Goal: Book appointment/travel/reservation

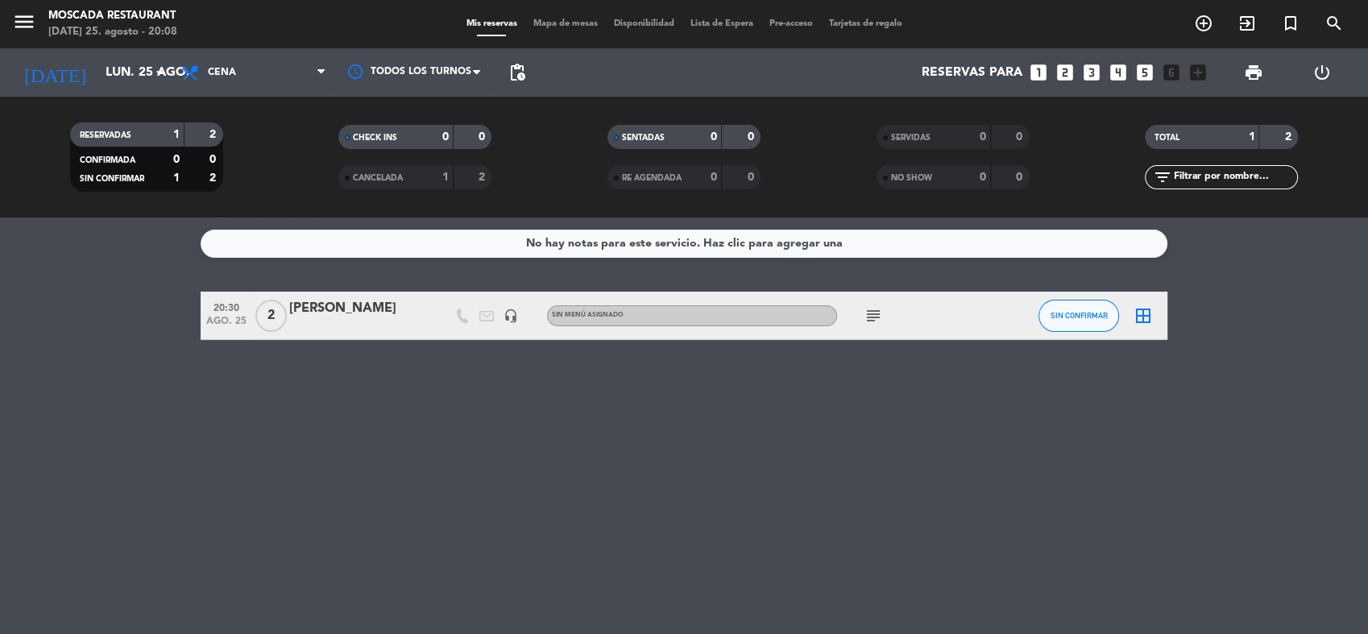
click at [871, 307] on icon "subject" at bounding box center [873, 315] width 19 height 19
click at [610, 363] on div "No hay notas para este servicio. Haz clic para agregar una 20:30 [DATE] 2 [PERS…" at bounding box center [684, 426] width 1368 height 417
click at [870, 315] on icon "subject" at bounding box center [873, 315] width 19 height 19
click at [384, 179] on span "CANCELADA" at bounding box center [378, 178] width 50 height 8
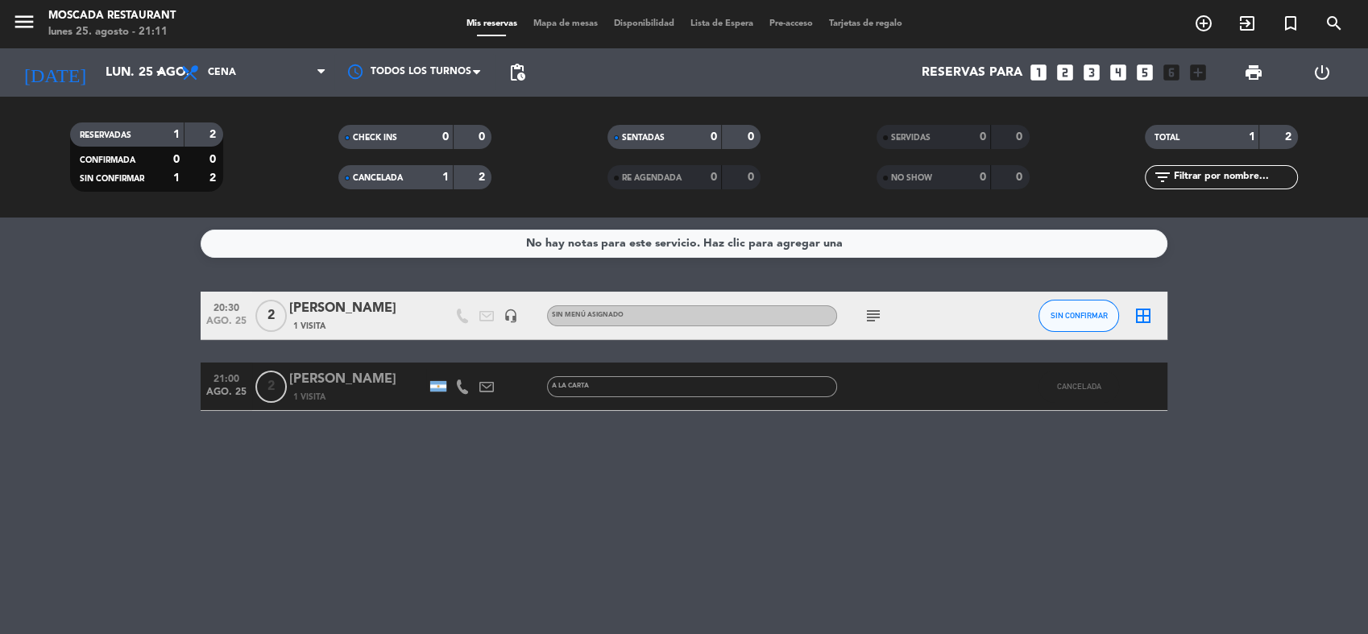
click at [384, 179] on span "CANCELADA" at bounding box center [378, 178] width 50 height 8
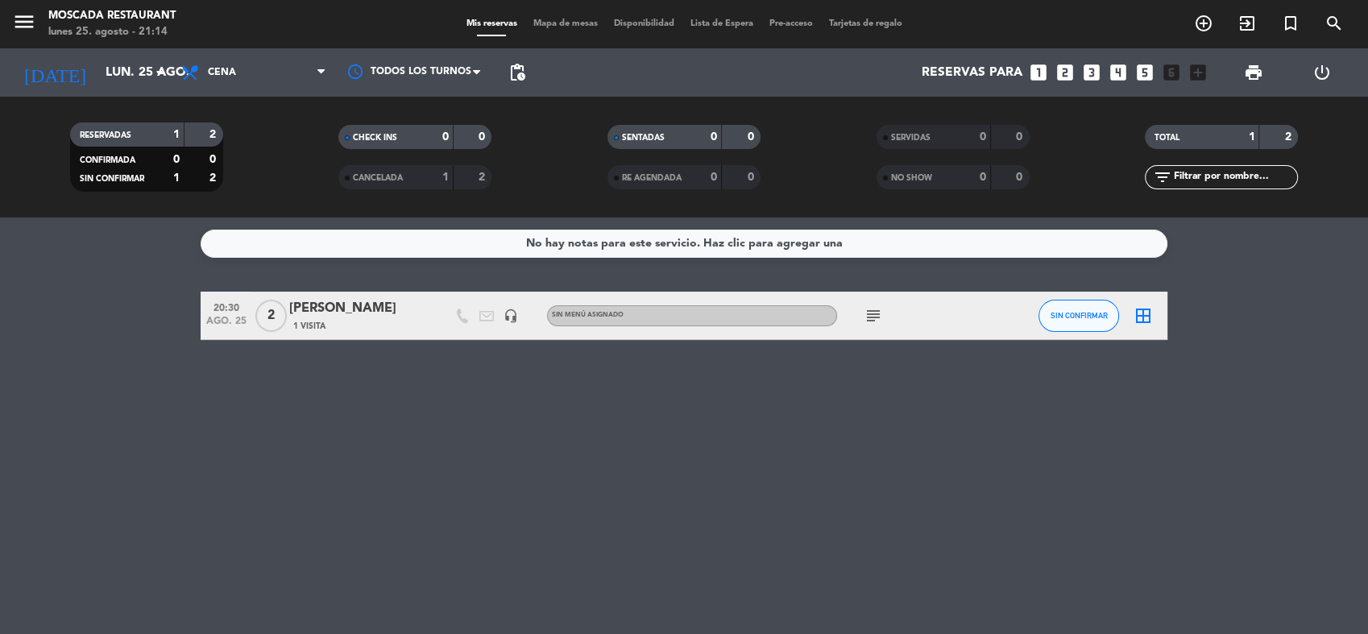
click at [433, 368] on div "No hay notas para este servicio. Haz clic para agregar una 20:30 [DATE] 2 [PERS…" at bounding box center [684, 426] width 1368 height 417
click at [1070, 319] on span "SIN CONFIRMAR" at bounding box center [1079, 315] width 57 height 9
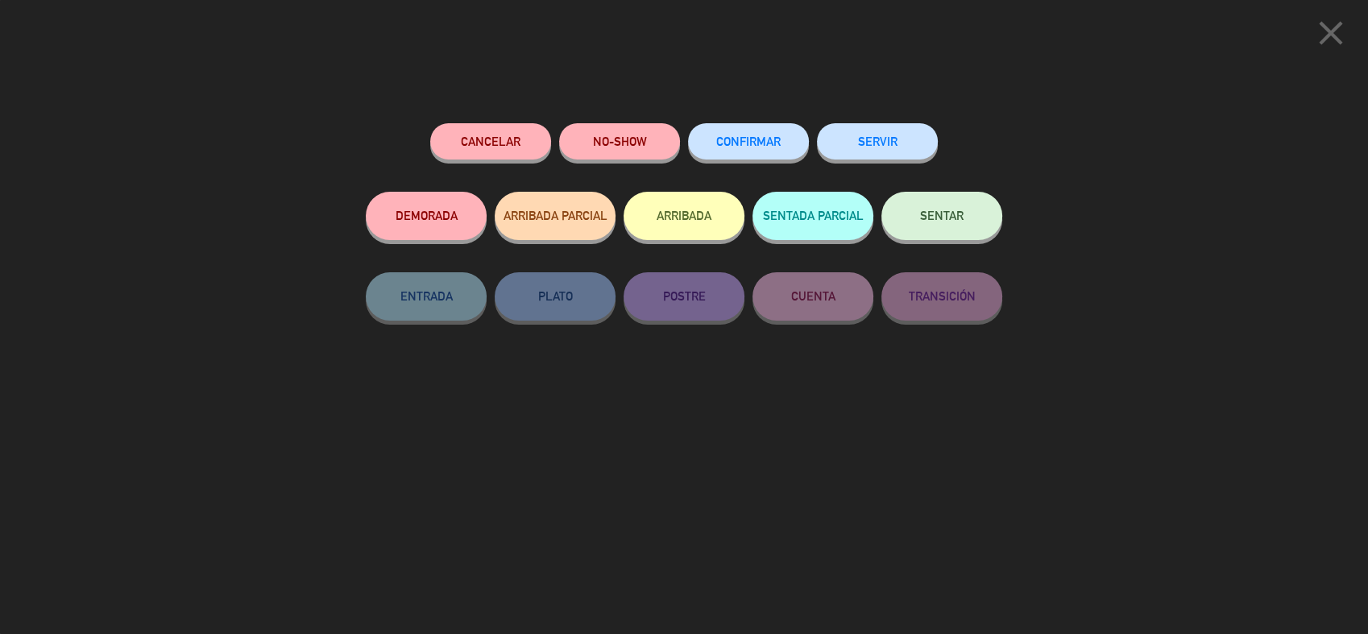
click at [673, 205] on button "ARRIBADA" at bounding box center [684, 216] width 121 height 48
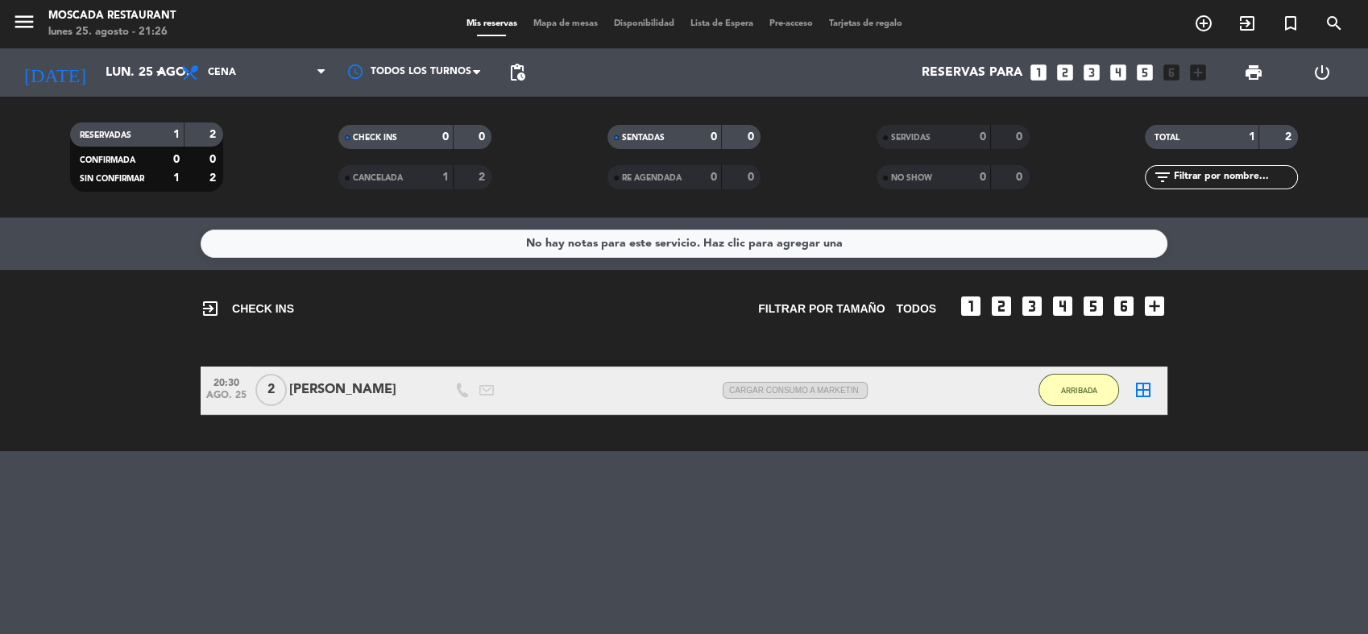
click at [727, 421] on div "exit_to_app CHECK INS Filtrar por tamaño TODOS looks_one looks_two looks_3 look…" at bounding box center [684, 360] width 1368 height 181
click at [155, 60] on input "lun. 25 ago." at bounding box center [182, 72] width 170 height 31
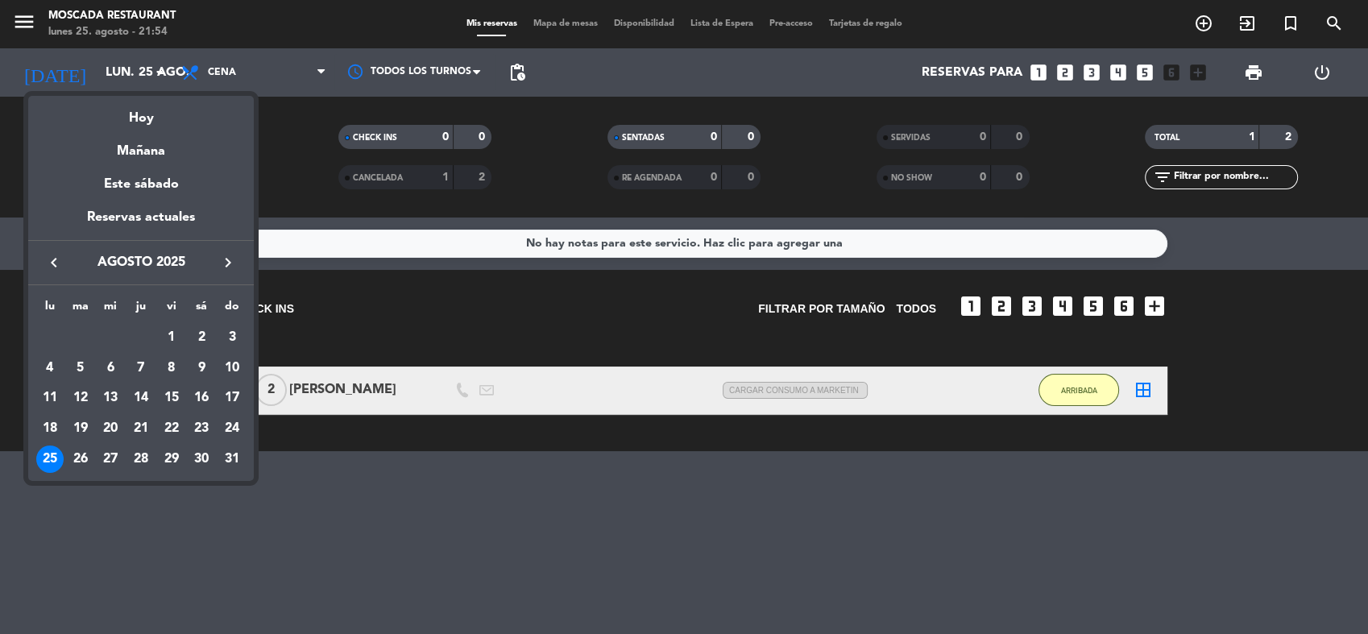
click at [210, 256] on span "agosto 2025" at bounding box center [140, 262] width 145 height 21
click at [229, 260] on icon "keyboard_arrow_right" at bounding box center [227, 262] width 19 height 19
click at [174, 430] on div "19" at bounding box center [171, 428] width 27 height 27
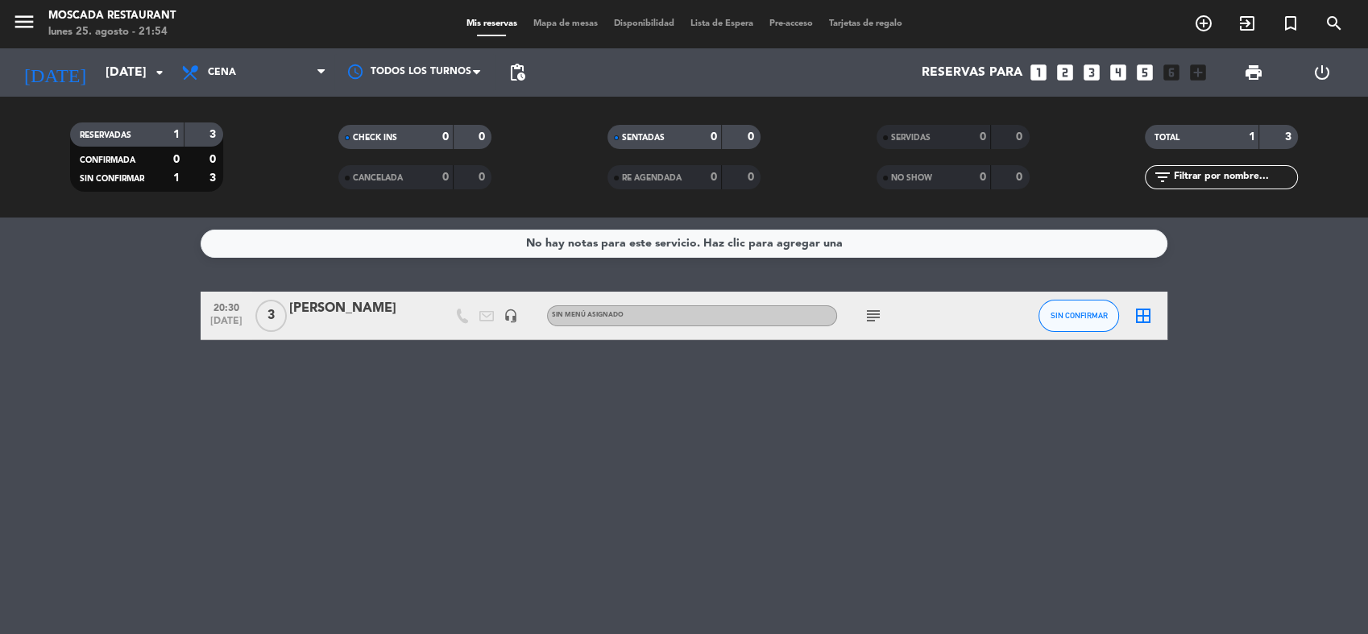
click at [343, 318] on div "[PERSON_NAME]" at bounding box center [357, 308] width 137 height 21
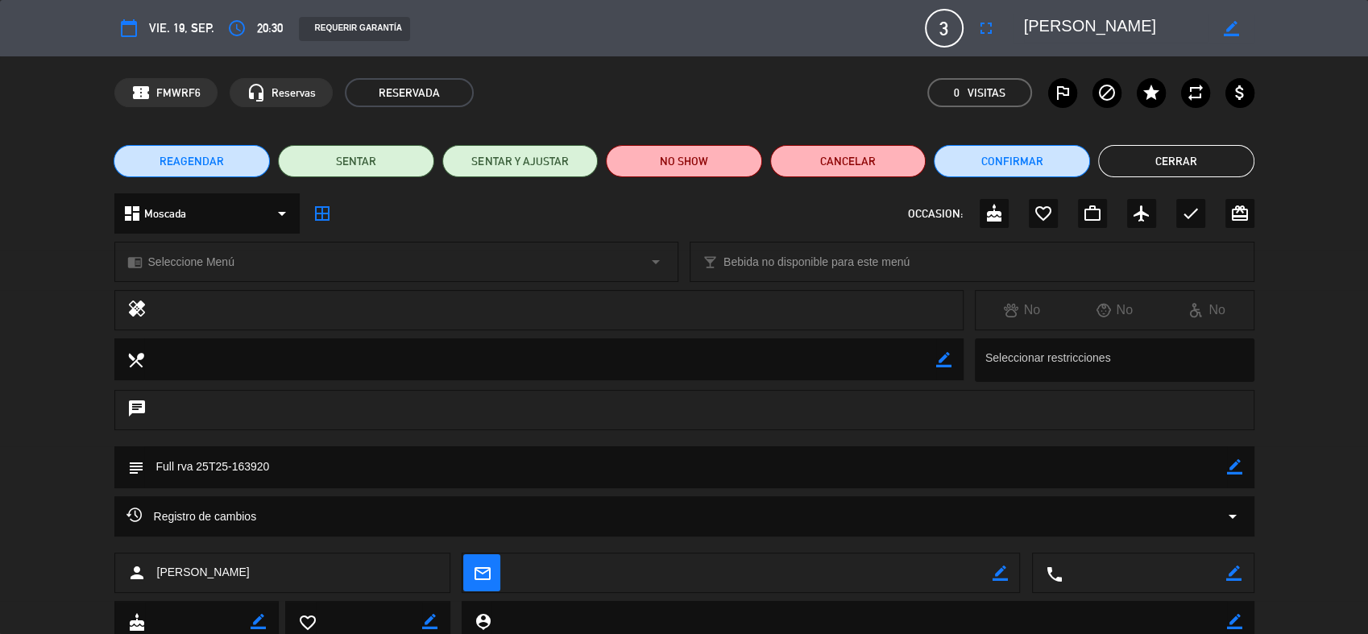
click at [255, 16] on div "access_time 20:30" at bounding box center [252, 28] width 60 height 29
click at [234, 26] on icon "access_time" at bounding box center [236, 28] width 19 height 19
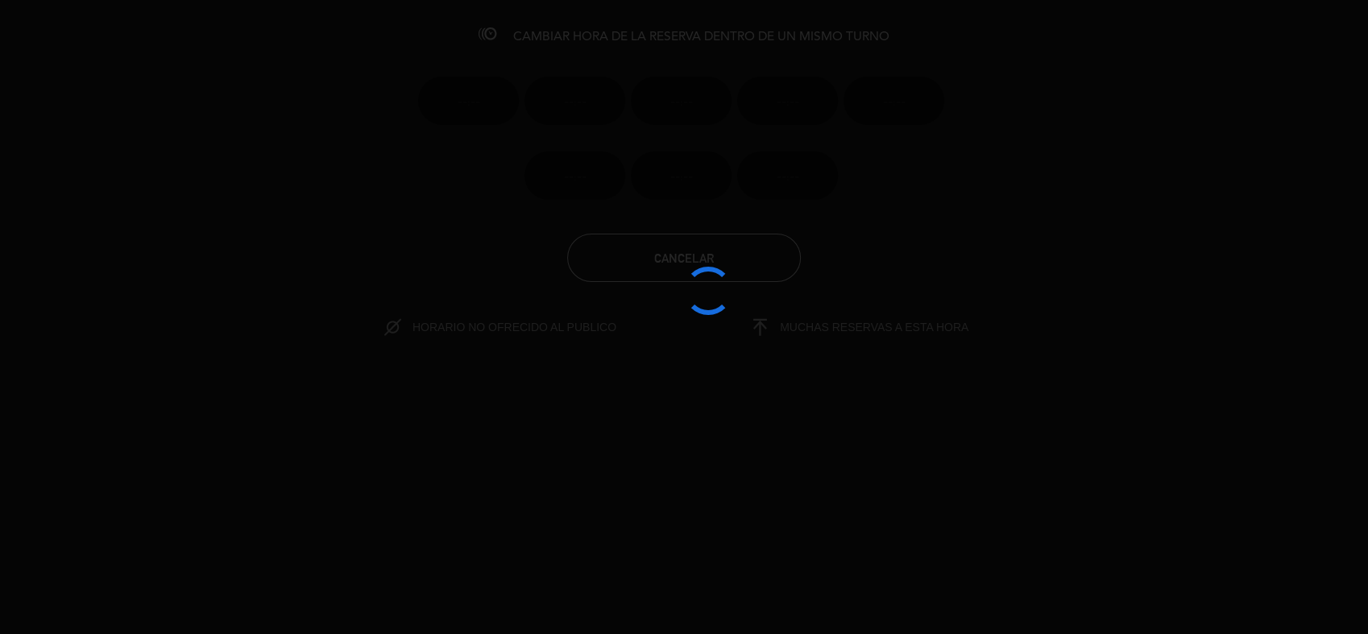
click at [234, 26] on div at bounding box center [684, 317] width 1368 height 634
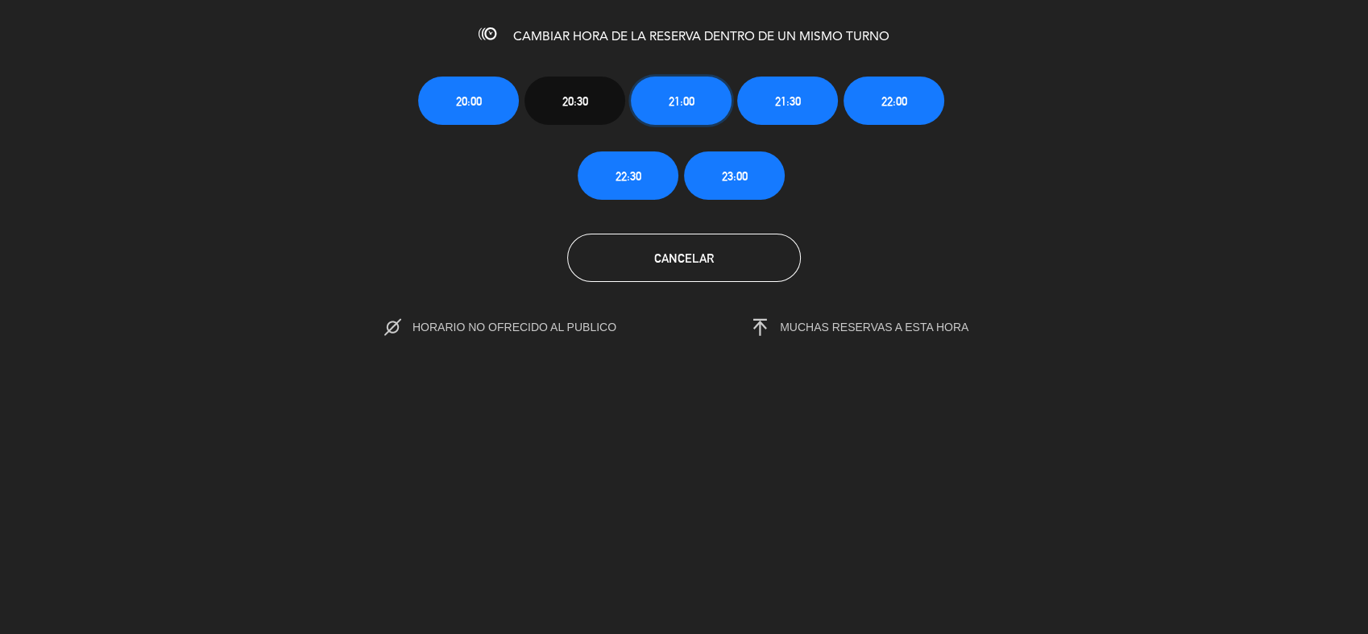
click at [680, 107] on span "21:00" at bounding box center [682, 101] width 26 height 19
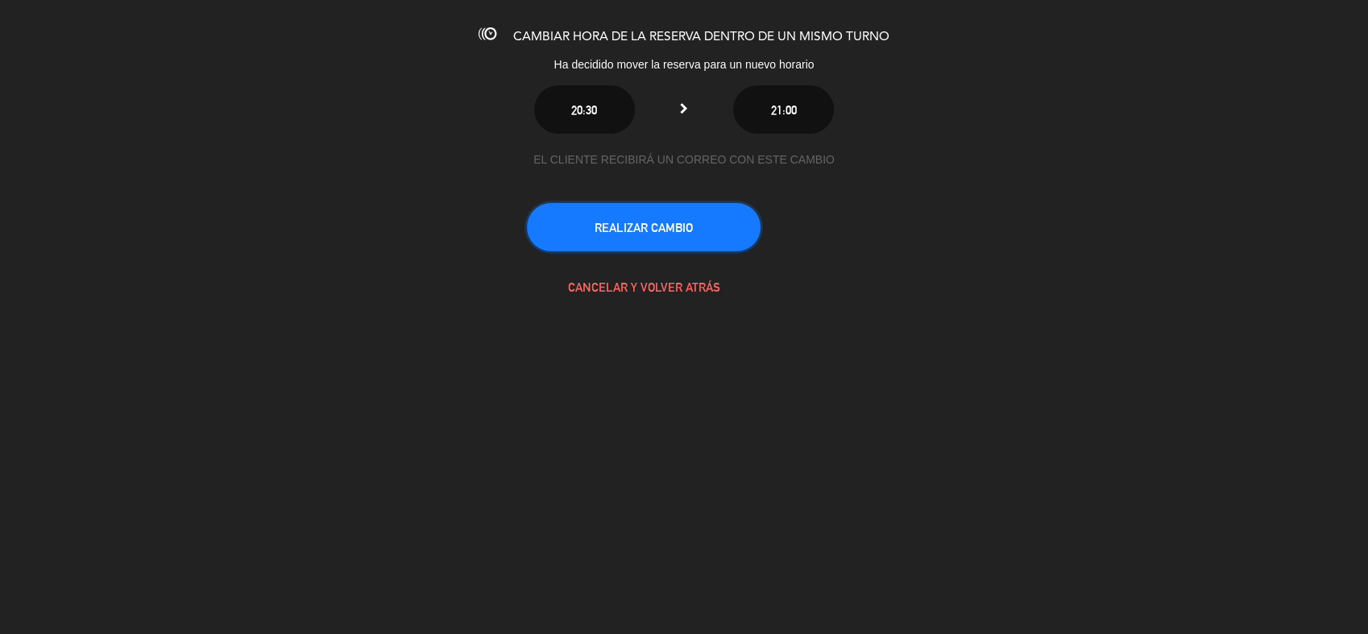
click at [686, 234] on button "REALIZAR CAMBIO" at bounding box center [644, 227] width 234 height 48
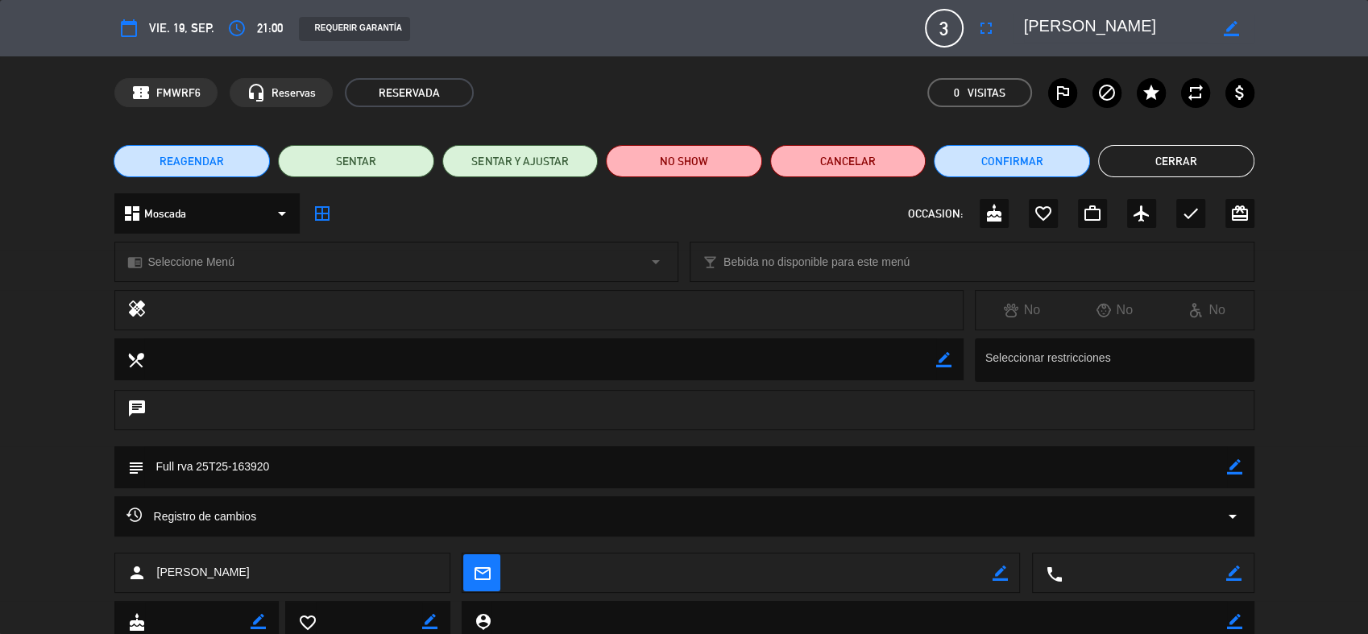
click at [1167, 155] on button "Cerrar" at bounding box center [1176, 161] width 156 height 32
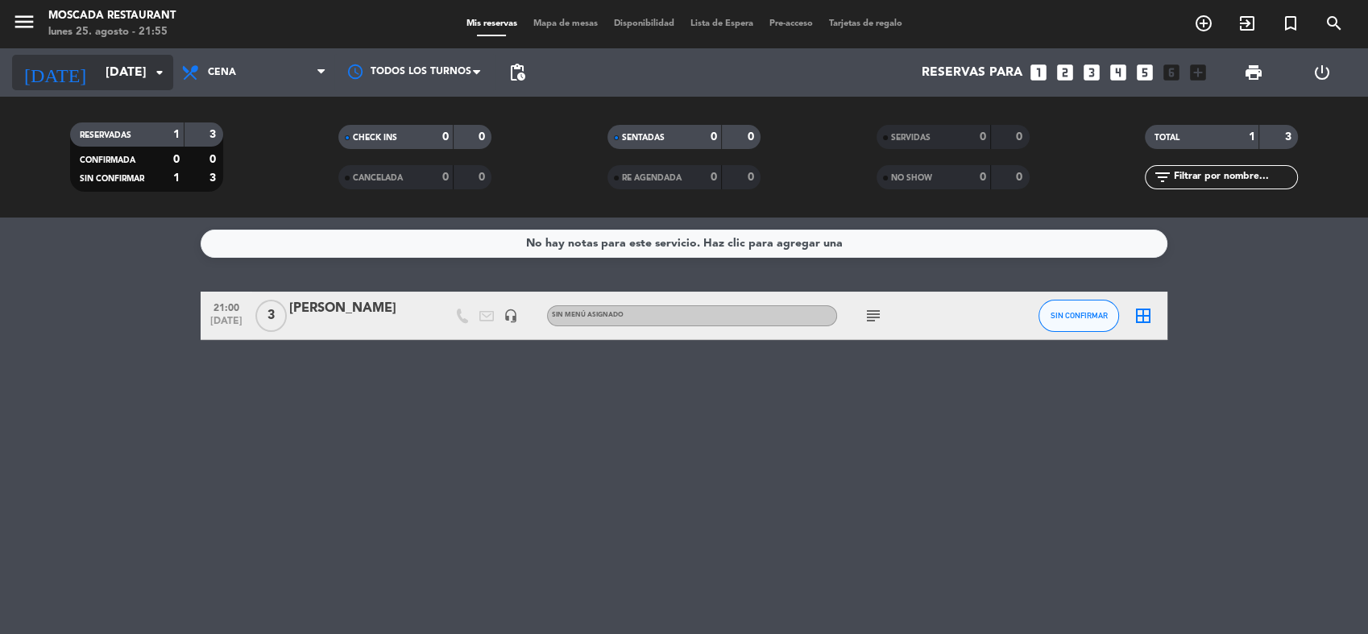
click at [104, 67] on input "[DATE]" at bounding box center [182, 72] width 170 height 31
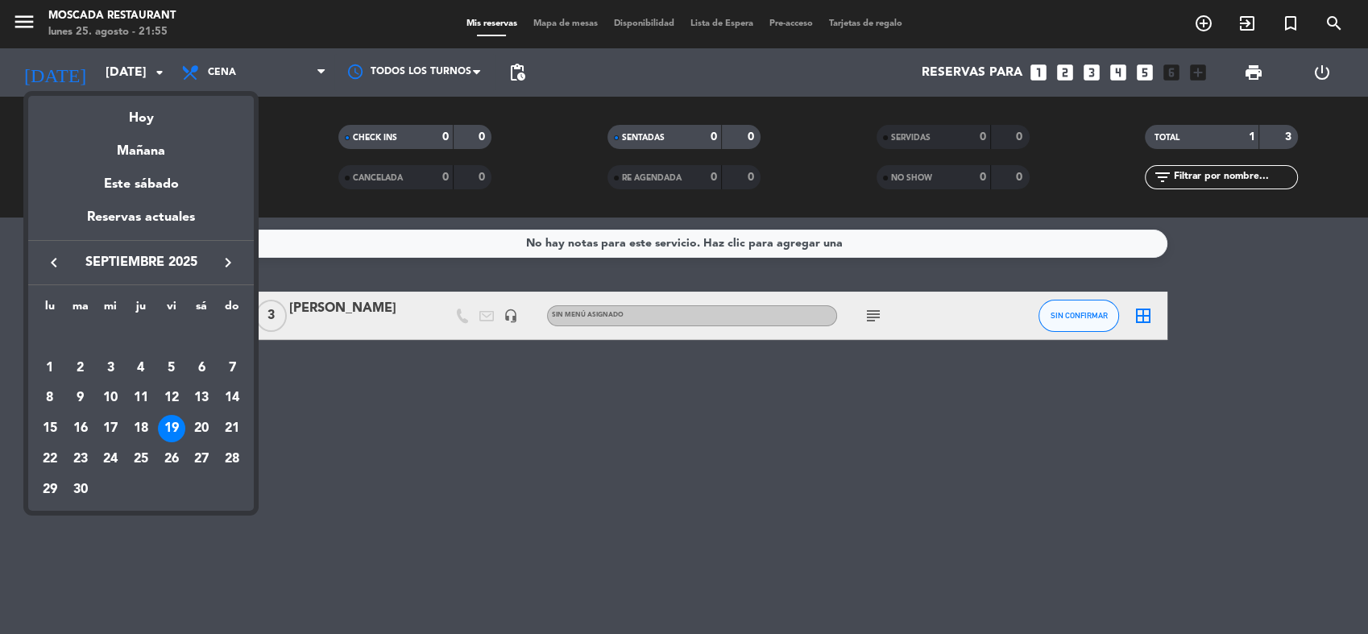
click at [227, 263] on icon "keyboard_arrow_right" at bounding box center [227, 262] width 19 height 19
click at [58, 273] on div "keyboard_arrow_left octubre 2025 keyboard_arrow_right" at bounding box center [141, 262] width 226 height 45
click at [56, 262] on icon "keyboard_arrow_left" at bounding box center [53, 262] width 19 height 19
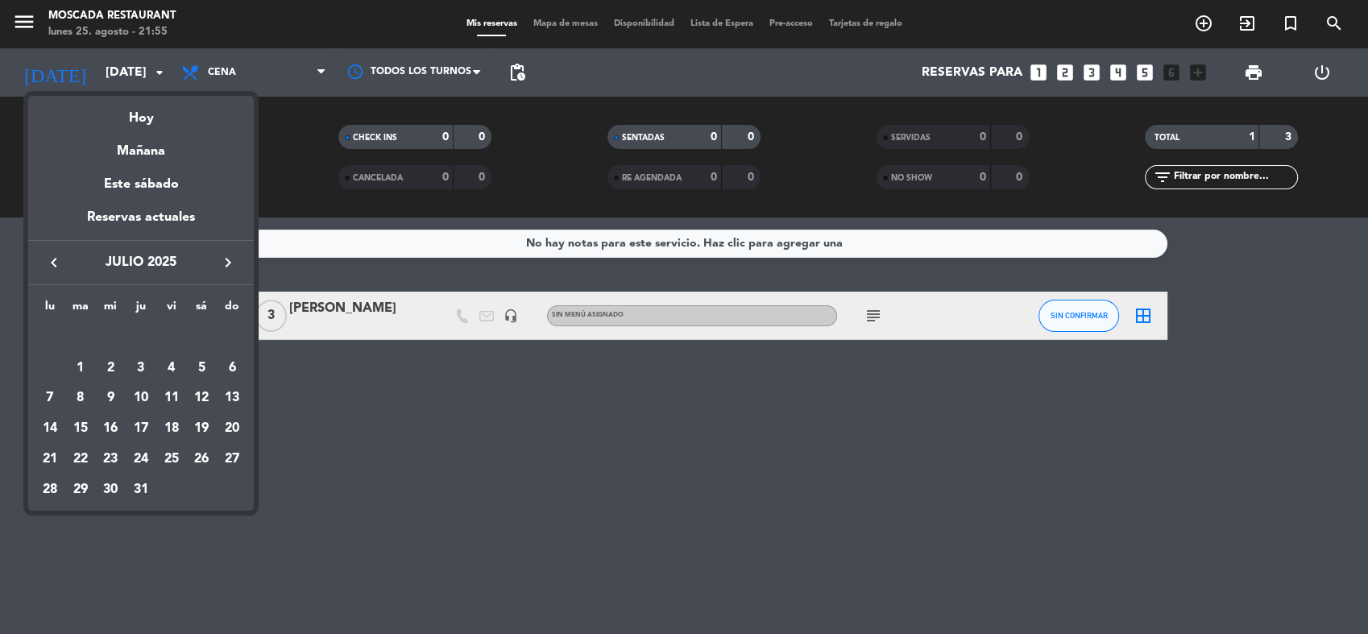
click at [211, 267] on span "julio 2025" at bounding box center [140, 262] width 145 height 21
click at [223, 264] on icon "keyboard_arrow_right" at bounding box center [227, 262] width 19 height 19
click at [118, 367] on div "3" at bounding box center [110, 368] width 27 height 27
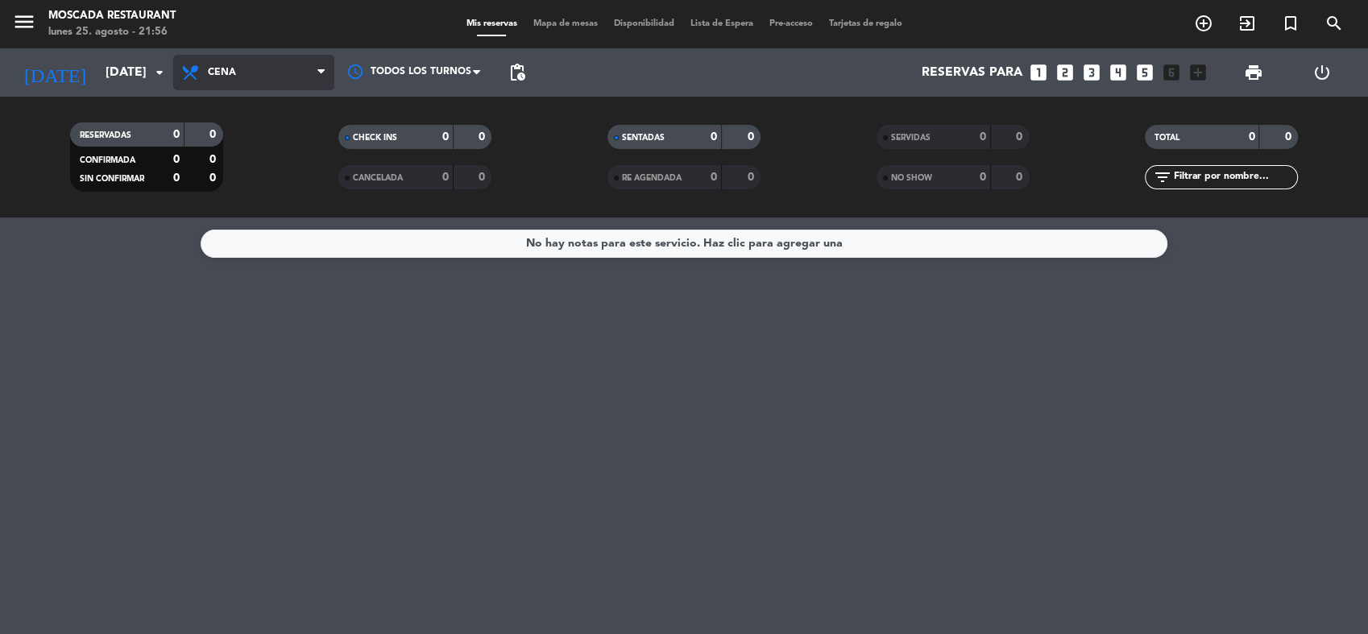
click at [234, 57] on span "Cena" at bounding box center [253, 72] width 161 height 35
click at [265, 218] on ng-component "menu Moscada Restaurant [DATE] 25. agosto - 21:56 Mis reservas Mapa de mesas Di…" at bounding box center [684, 317] width 1368 height 634
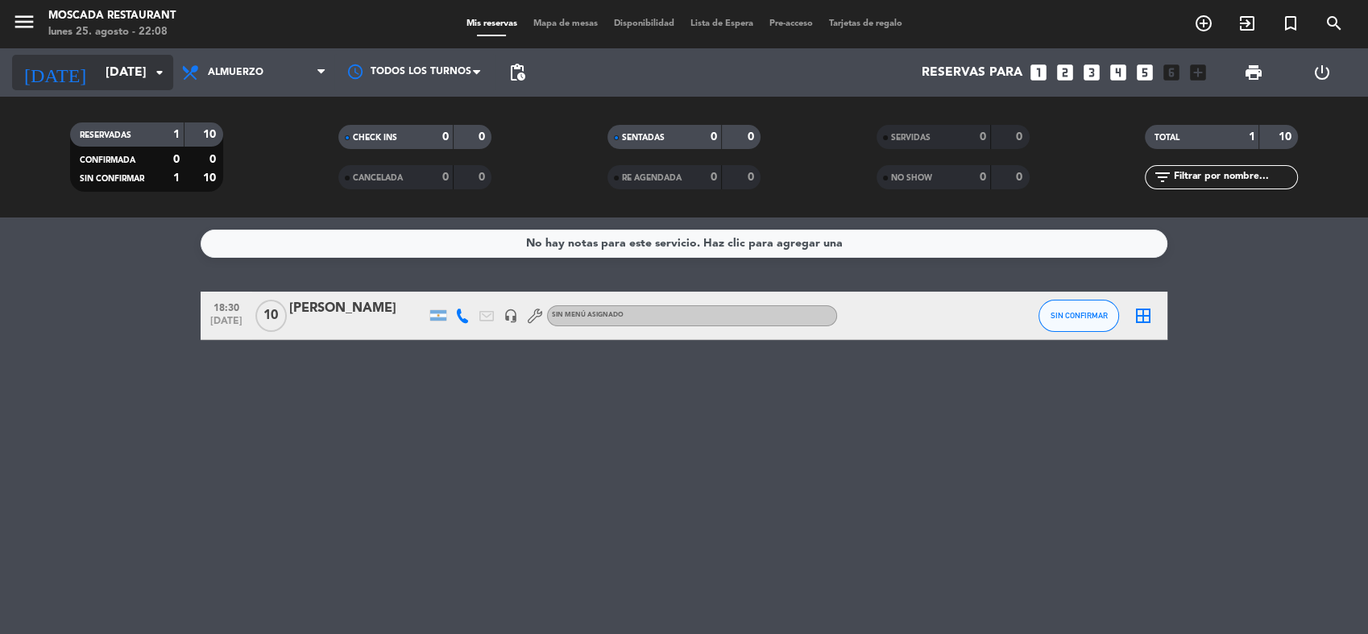
click at [97, 75] on input "[DATE]" at bounding box center [182, 72] width 170 height 31
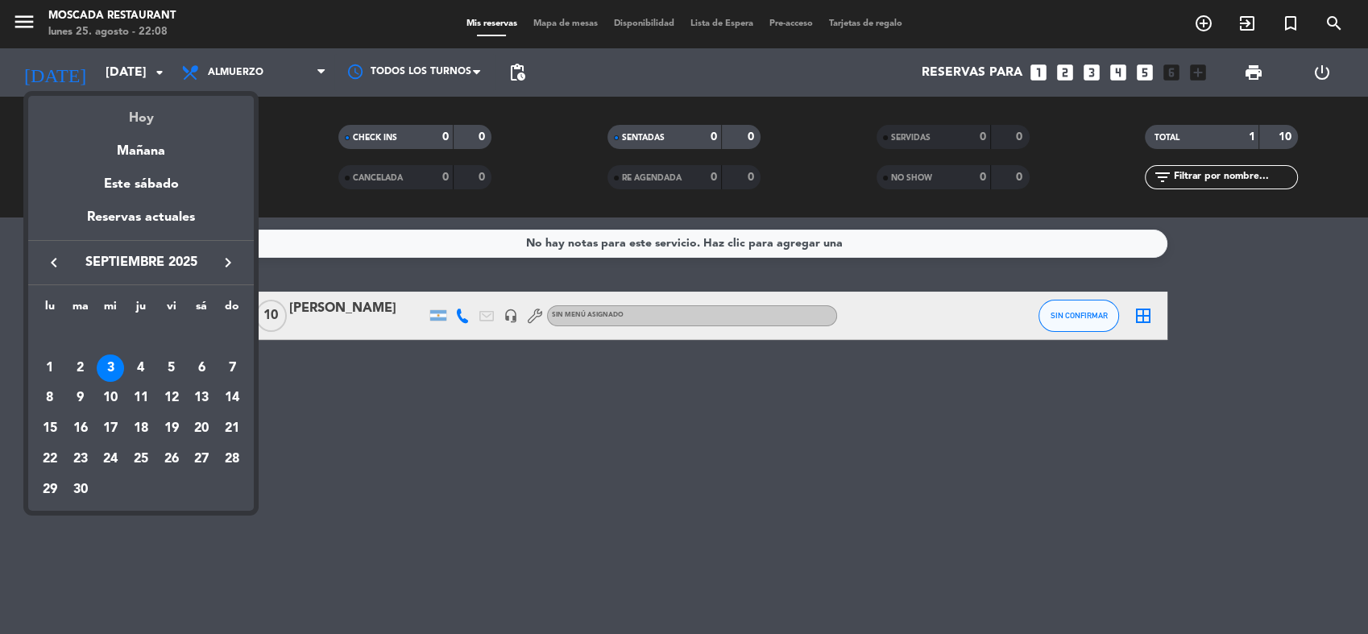
click at [169, 109] on div "Hoy" at bounding box center [141, 112] width 226 height 33
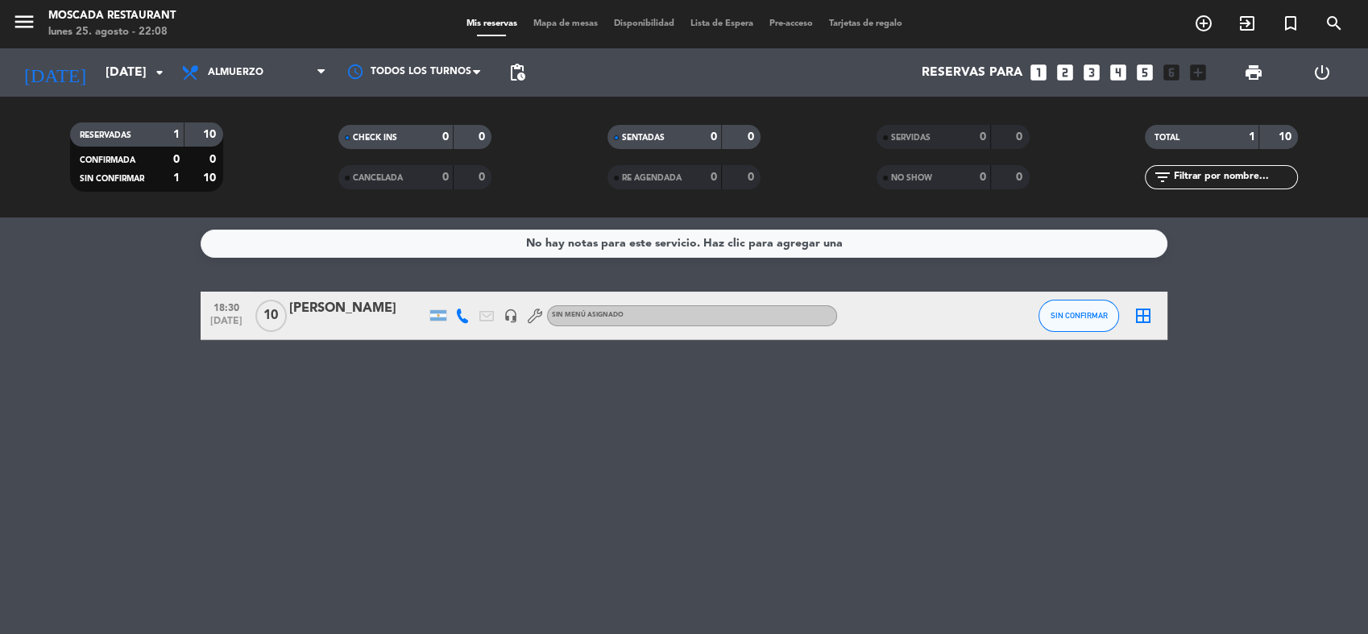
type input "lun. 25 ago."
